Goal: Information Seeking & Learning: Find specific fact

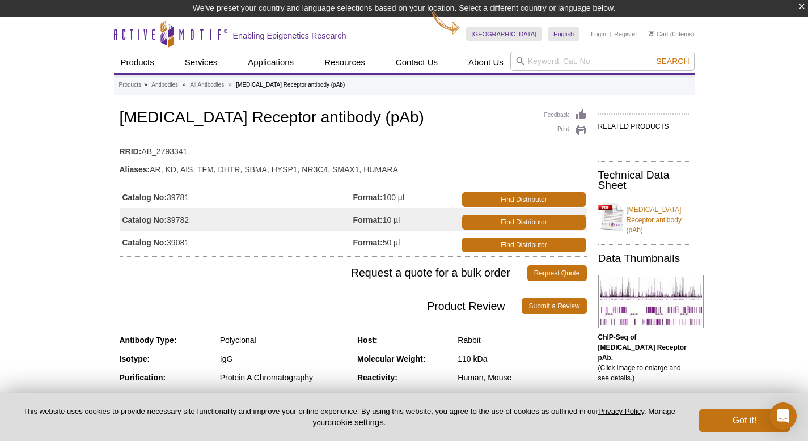
click at [192, 199] on td "Catalog No: 39781" at bounding box center [237, 196] width 234 height 23
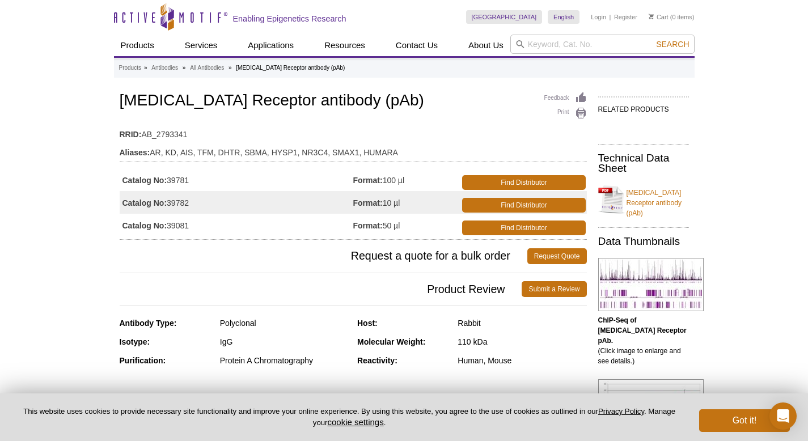
drag, startPoint x: 123, startPoint y: 185, endPoint x: 203, endPoint y: 185, distance: 79.9
click at [203, 185] on td "Catalog No: 39781" at bounding box center [237, 179] width 234 height 23
drag, startPoint x: 193, startPoint y: 179, endPoint x: 104, endPoint y: 177, distance: 89.0
copy div "Catalog No: 39781"
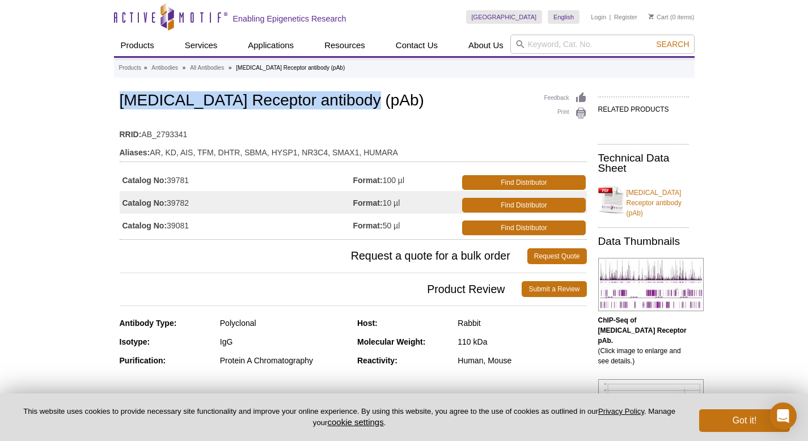
drag, startPoint x: 118, startPoint y: 103, endPoint x: 403, endPoint y: 104, distance: 284.6
click at [403, 104] on h1 "[MEDICAL_DATA] Receptor antibody (pAb)" at bounding box center [353, 101] width 467 height 19
copy h1 "[MEDICAL_DATA] Receptor antibody (pAb)"
drag, startPoint x: 119, startPoint y: 182, endPoint x: 197, endPoint y: 182, distance: 78.2
click at [197, 182] on td "Catalog No: 39781" at bounding box center [237, 179] width 234 height 23
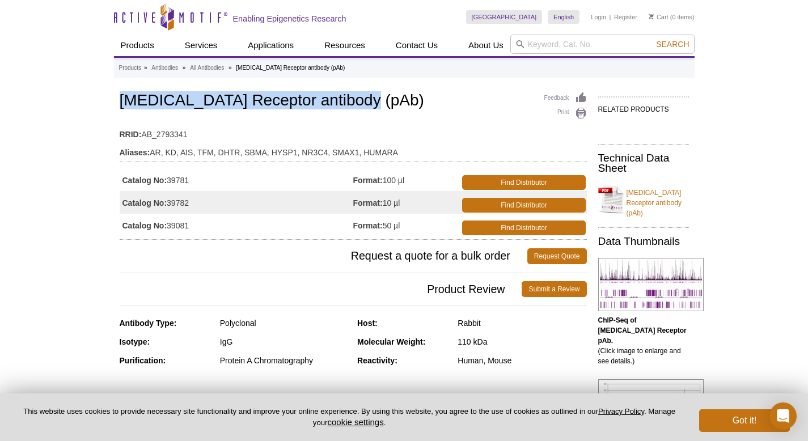
copy td "Catalog No: 39781"
